Goal: Task Accomplishment & Management: Use online tool/utility

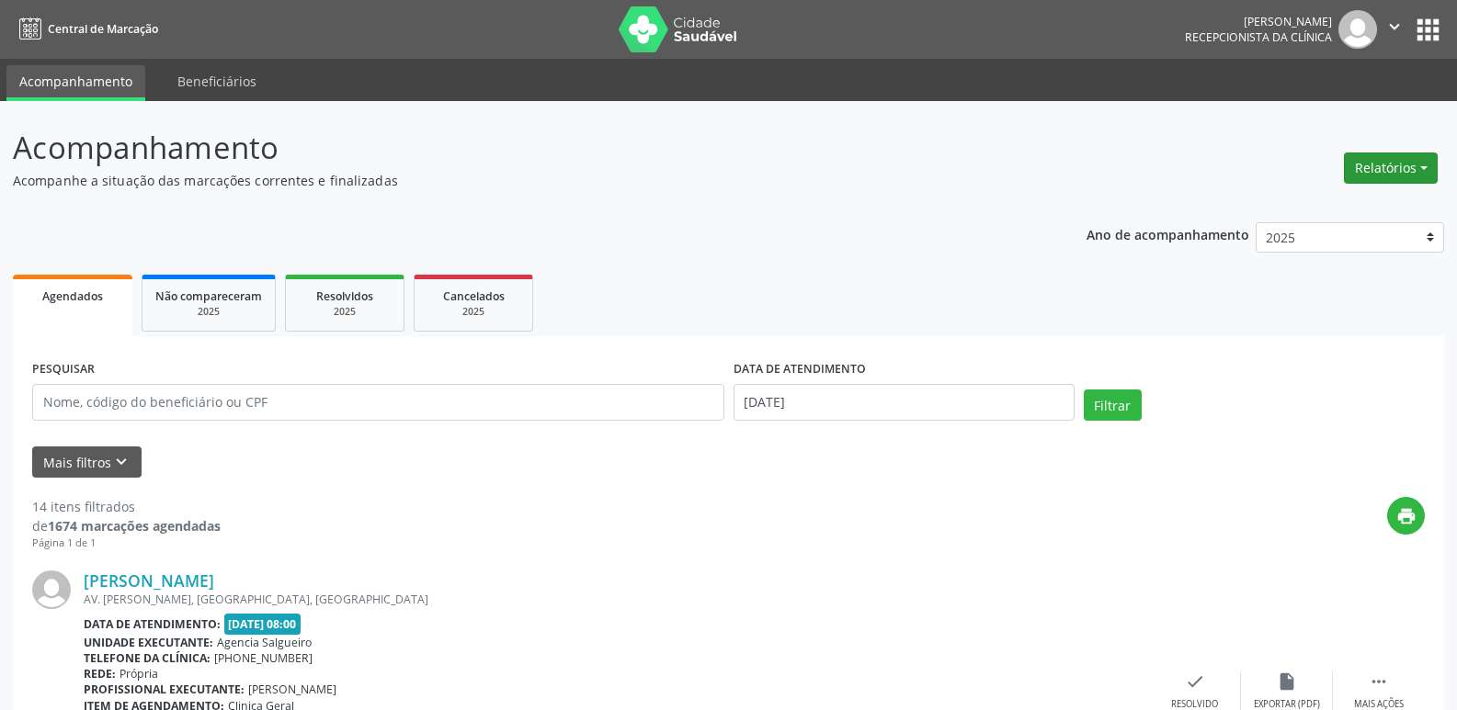
click at [1393, 177] on button "Relatórios" at bounding box center [1390, 168] width 94 height 31
click at [1321, 210] on link "Agendamentos" at bounding box center [1340, 208] width 198 height 26
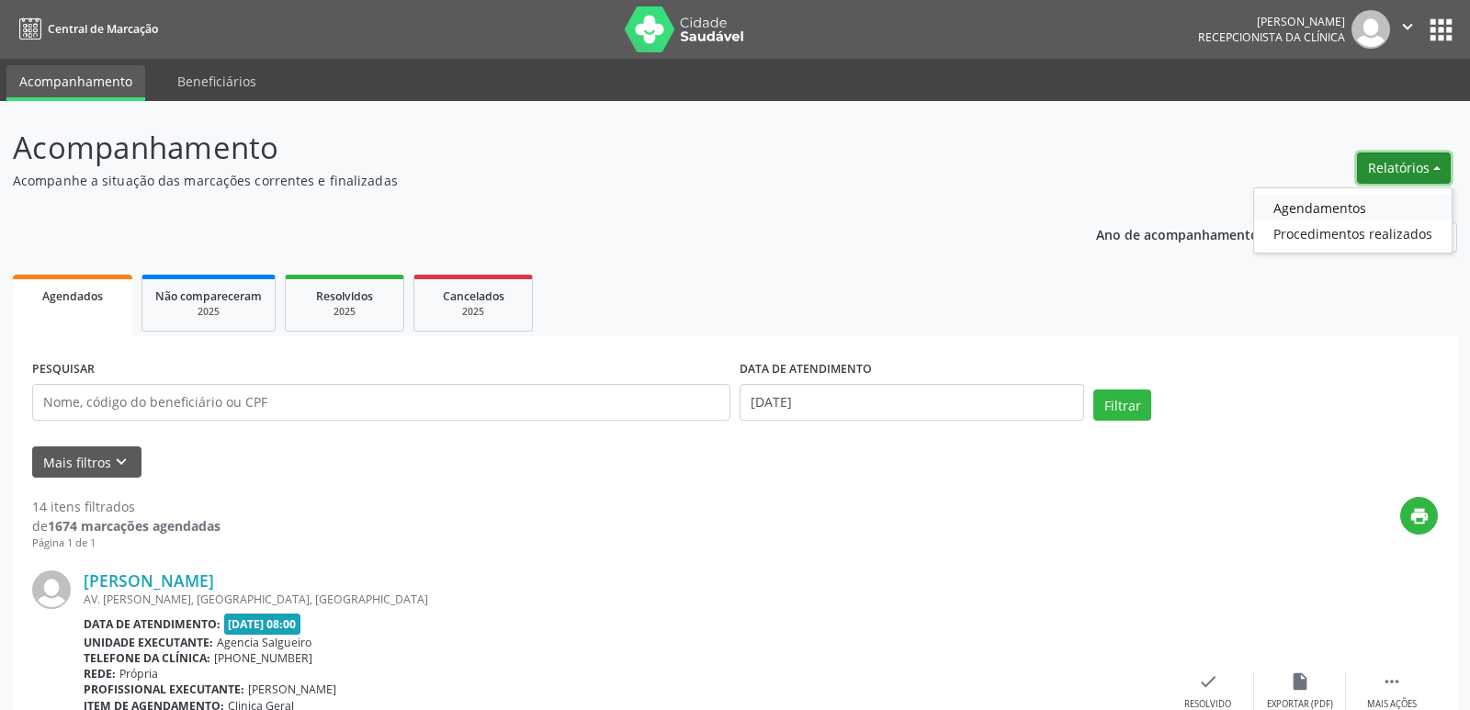
select select "7"
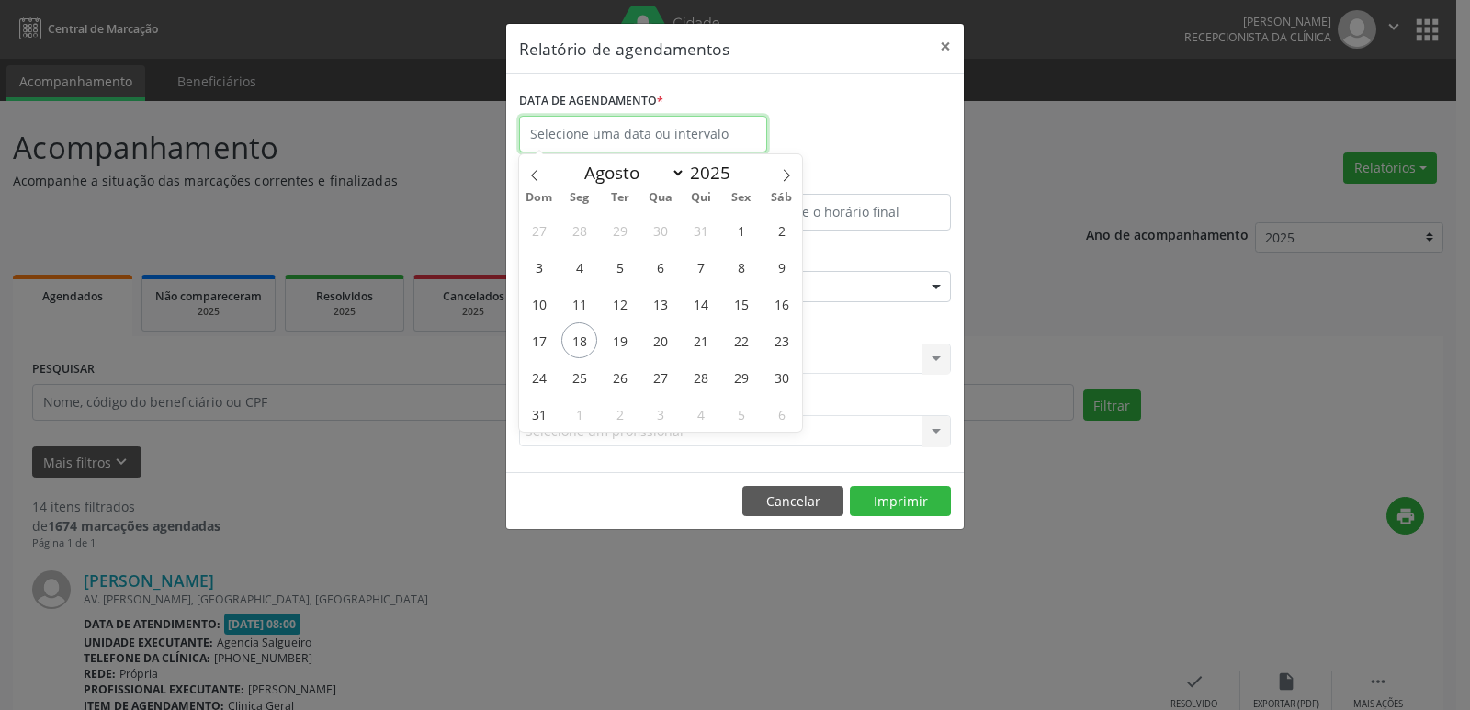
click at [708, 142] on input "text" at bounding box center [643, 134] width 248 height 37
click at [589, 337] on span "18" at bounding box center [579, 341] width 36 height 36
type input "[DATE]"
click at [589, 337] on span "18" at bounding box center [579, 341] width 36 height 36
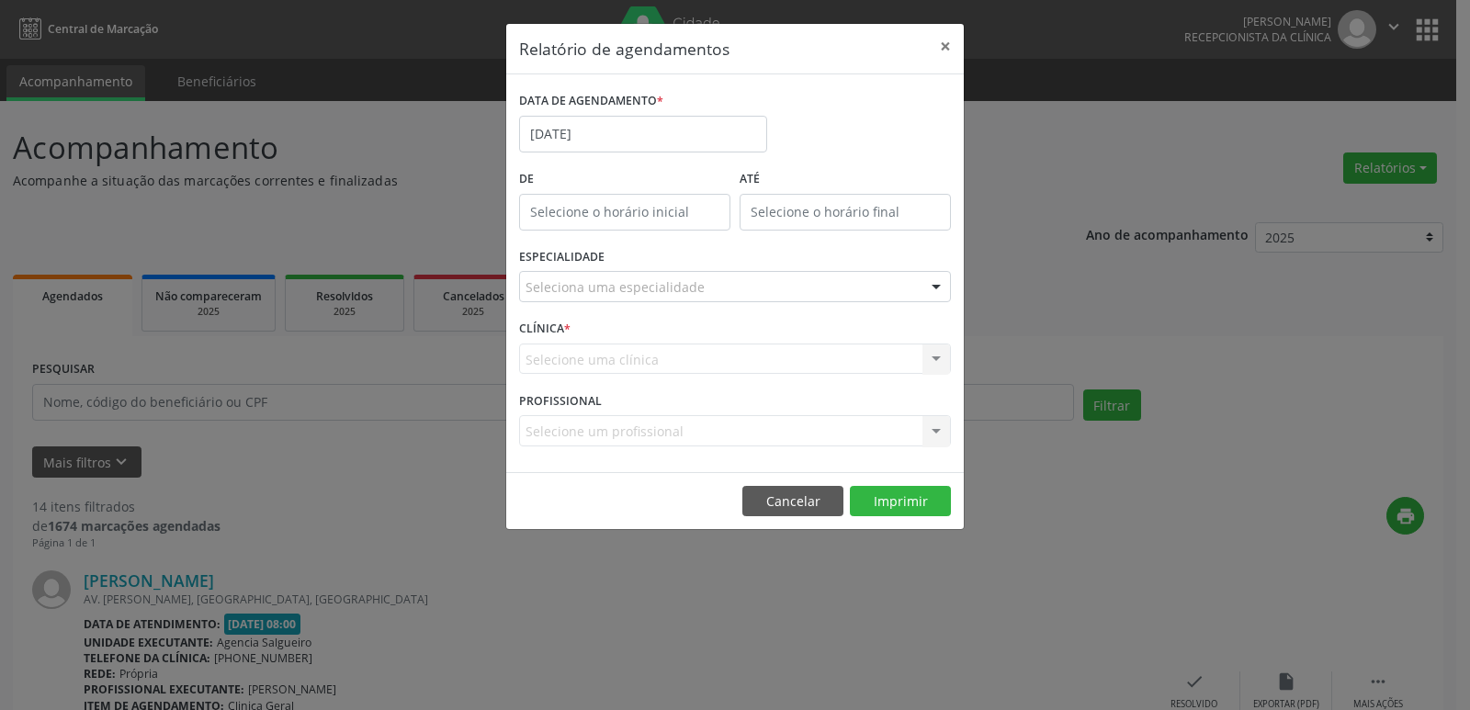
click at [742, 289] on div "Seleciona uma especialidade" at bounding box center [735, 286] width 432 height 31
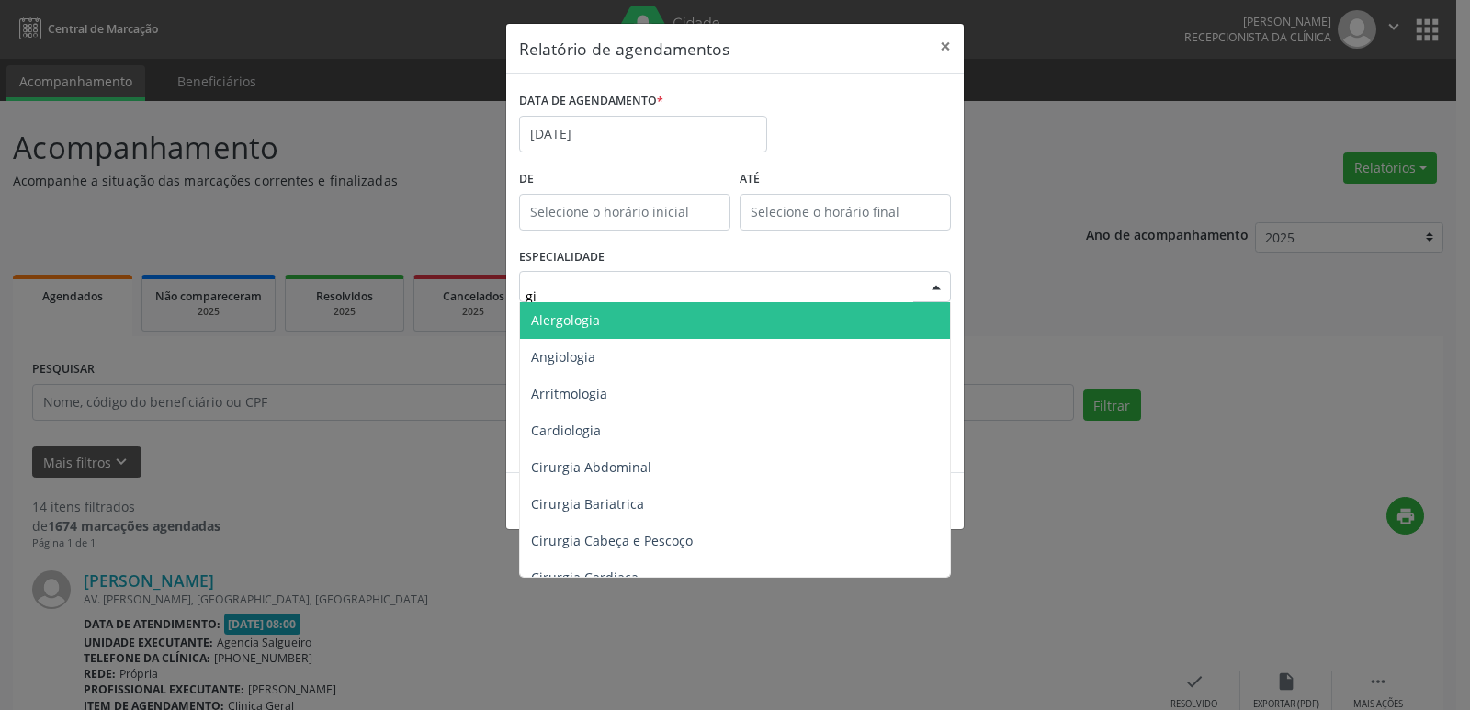
type input "gin"
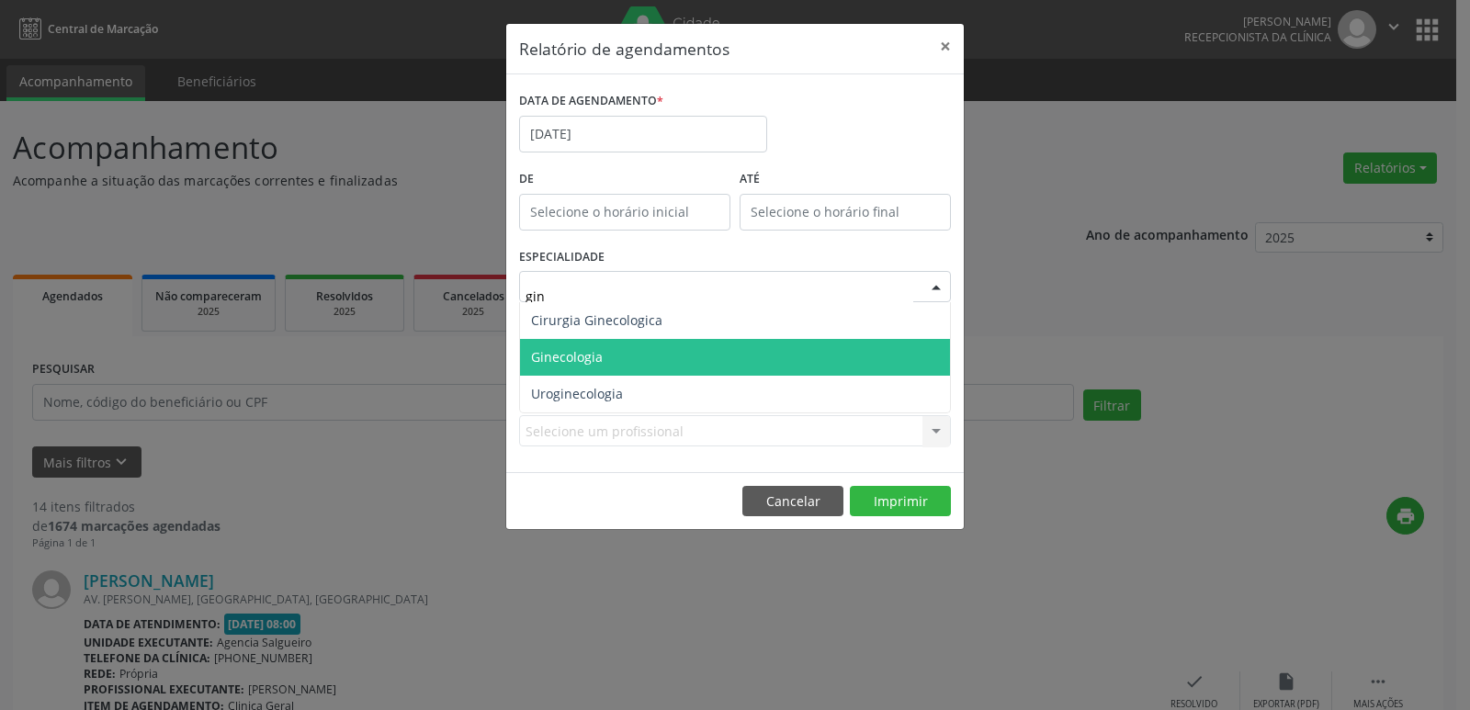
click at [679, 354] on span "Ginecologia" at bounding box center [735, 357] width 430 height 37
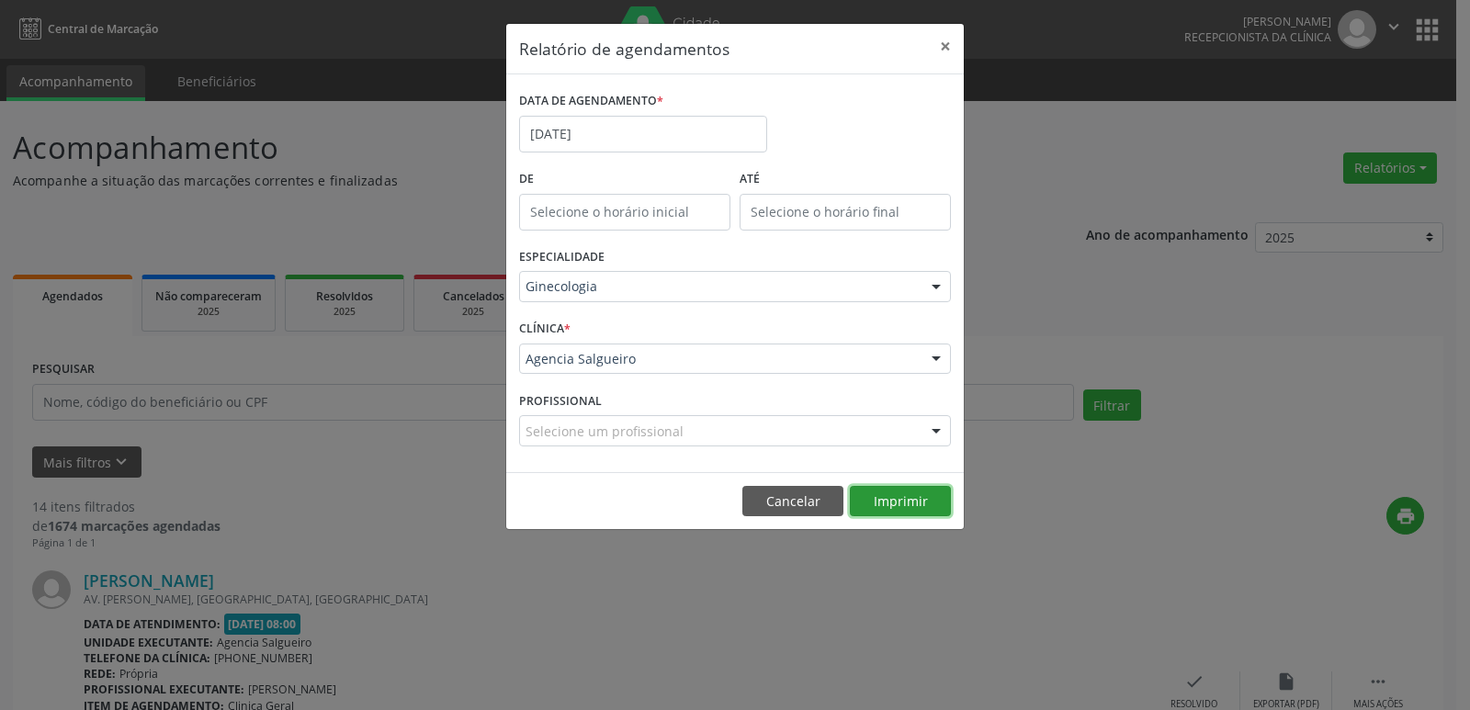
click at [910, 497] on button "Imprimir" at bounding box center [900, 501] width 101 height 31
click at [683, 124] on input "[DATE]" at bounding box center [643, 134] width 248 height 37
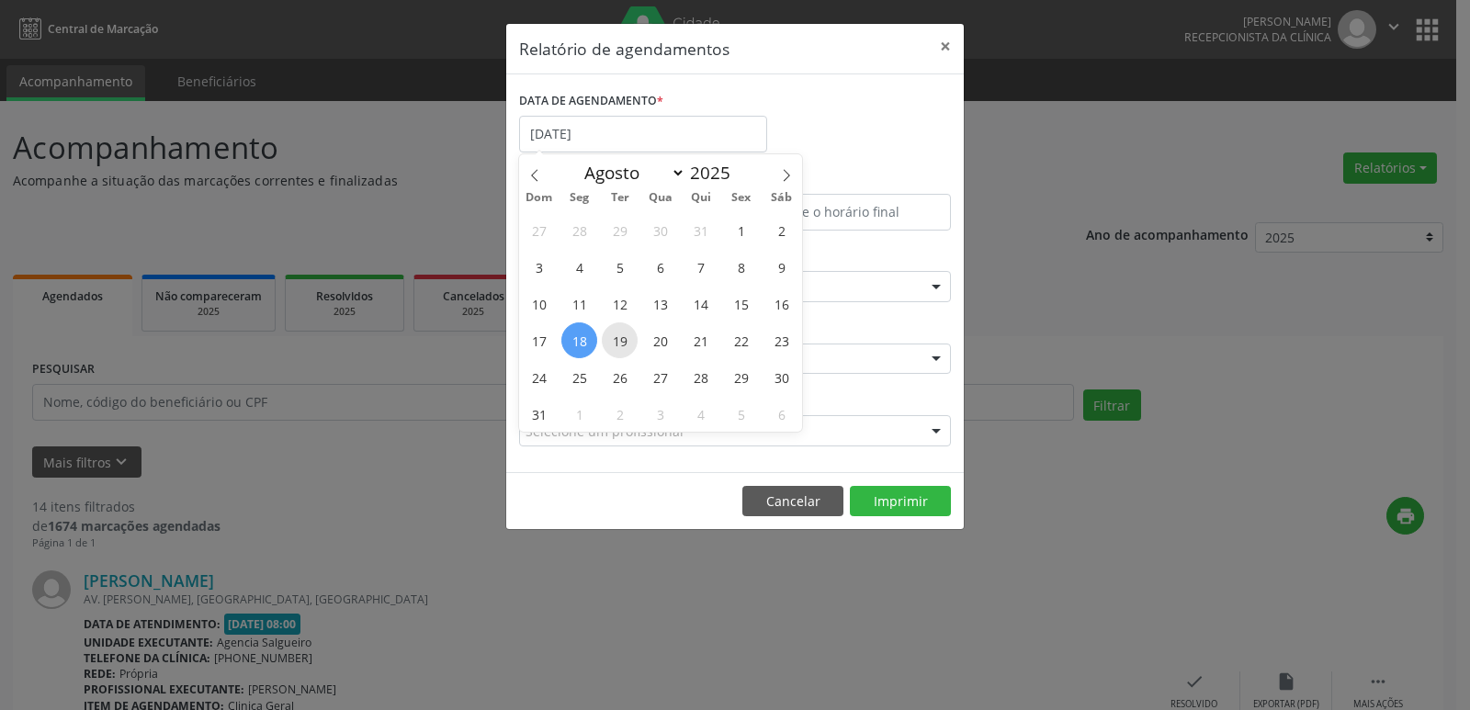
click at [628, 346] on span "19" at bounding box center [620, 341] width 36 height 36
type input "[DATE]"
click at [628, 346] on span "19" at bounding box center [620, 341] width 36 height 36
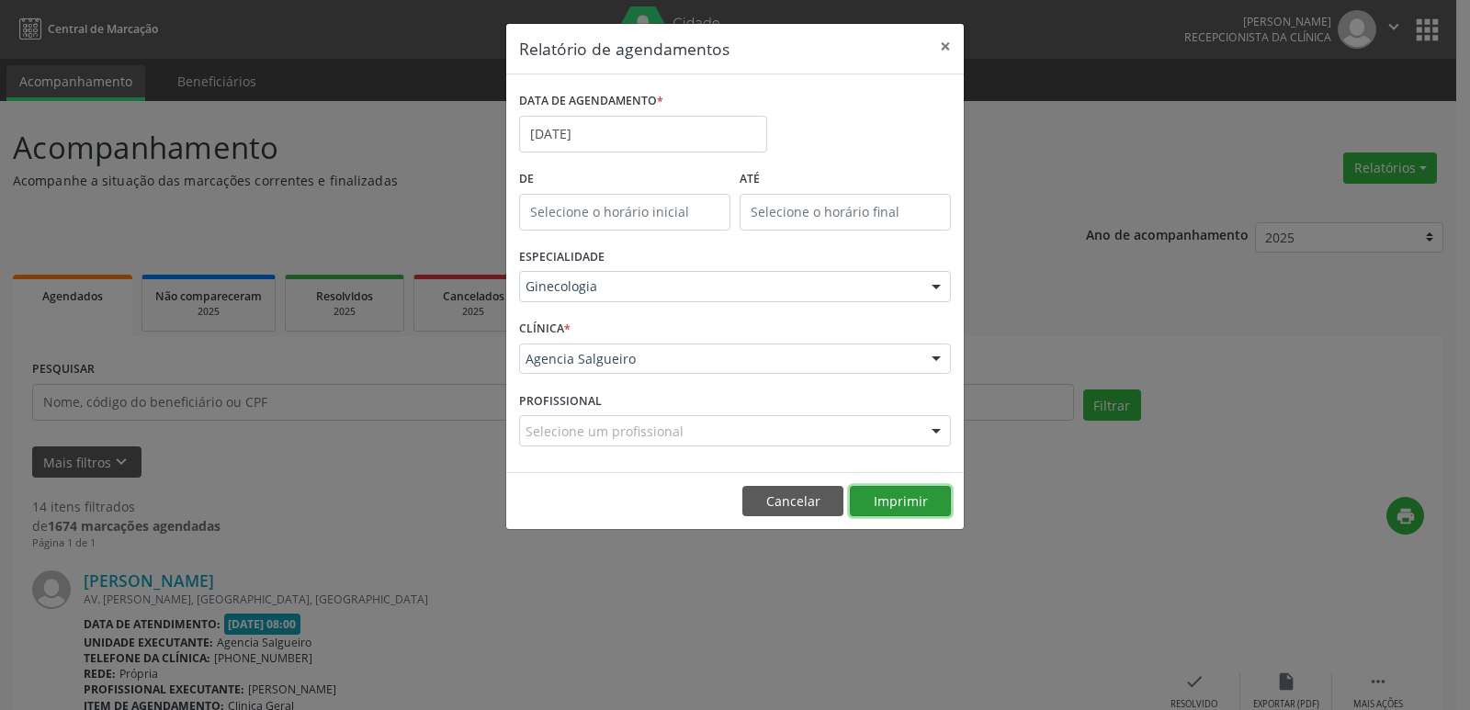
click at [923, 504] on button "Imprimir" at bounding box center [900, 501] width 101 height 31
click at [949, 48] on button "×" at bounding box center [945, 46] width 37 height 45
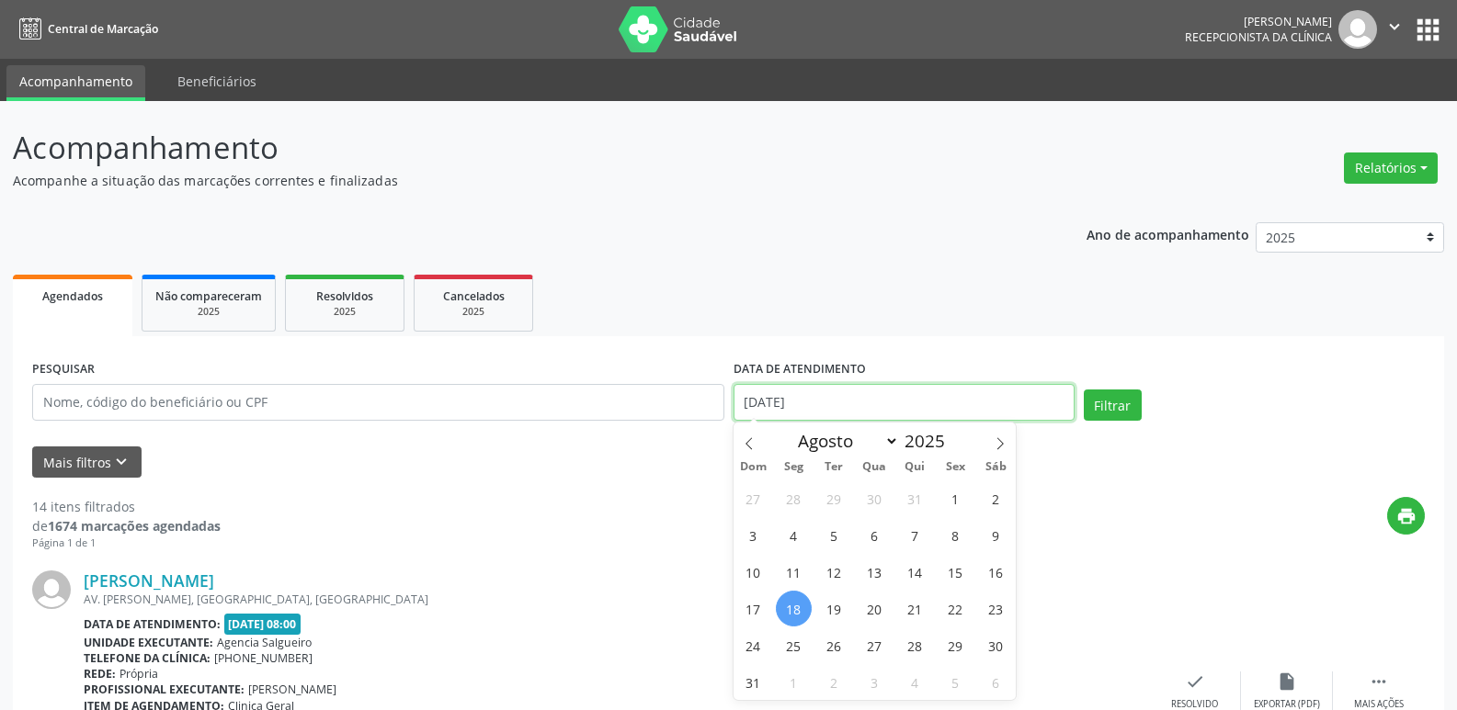
click at [960, 400] on input "[DATE]" at bounding box center [903, 402] width 341 height 37
click at [924, 608] on span "21" at bounding box center [915, 609] width 36 height 36
type input "[DATE]"
click at [924, 608] on span "21" at bounding box center [915, 609] width 36 height 36
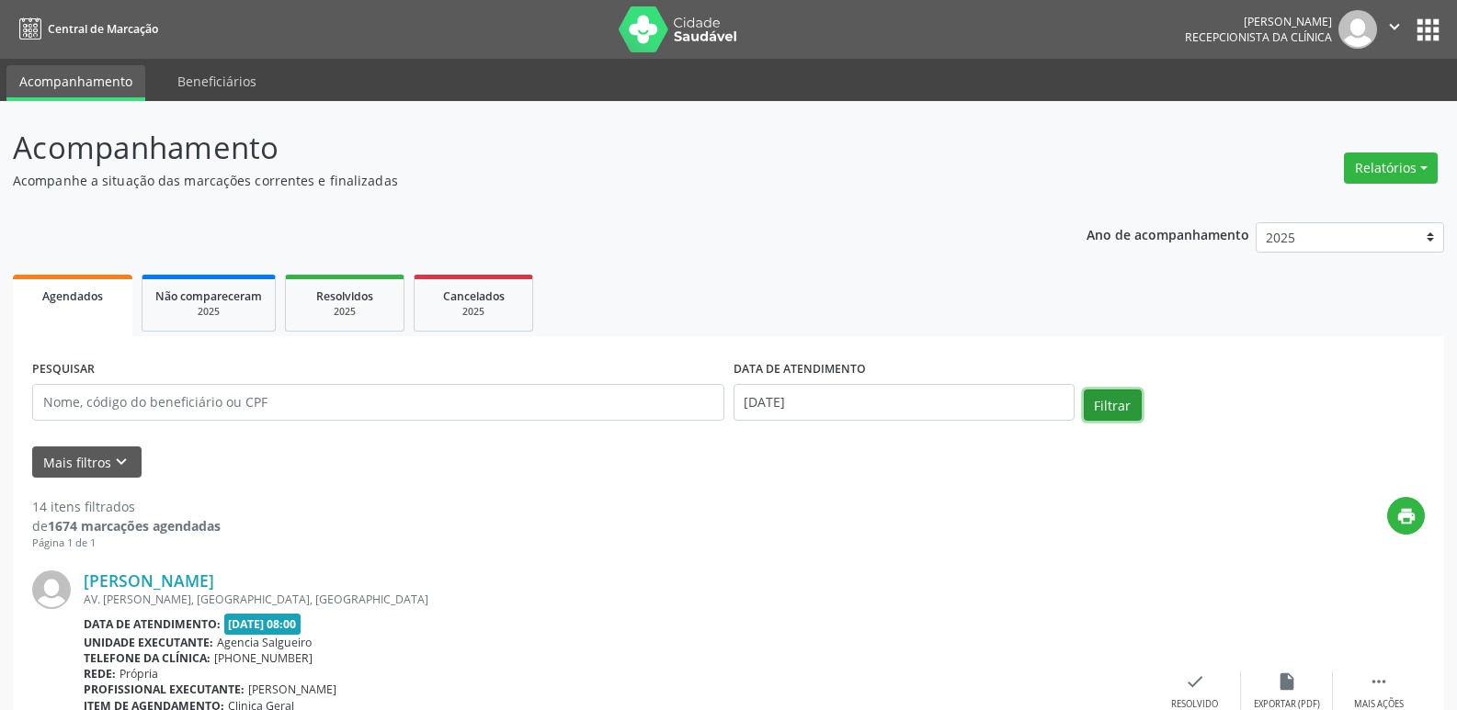
click at [1115, 415] on button "Filtrar" at bounding box center [1112, 405] width 58 height 31
